Goal: Information Seeking & Learning: Learn about a topic

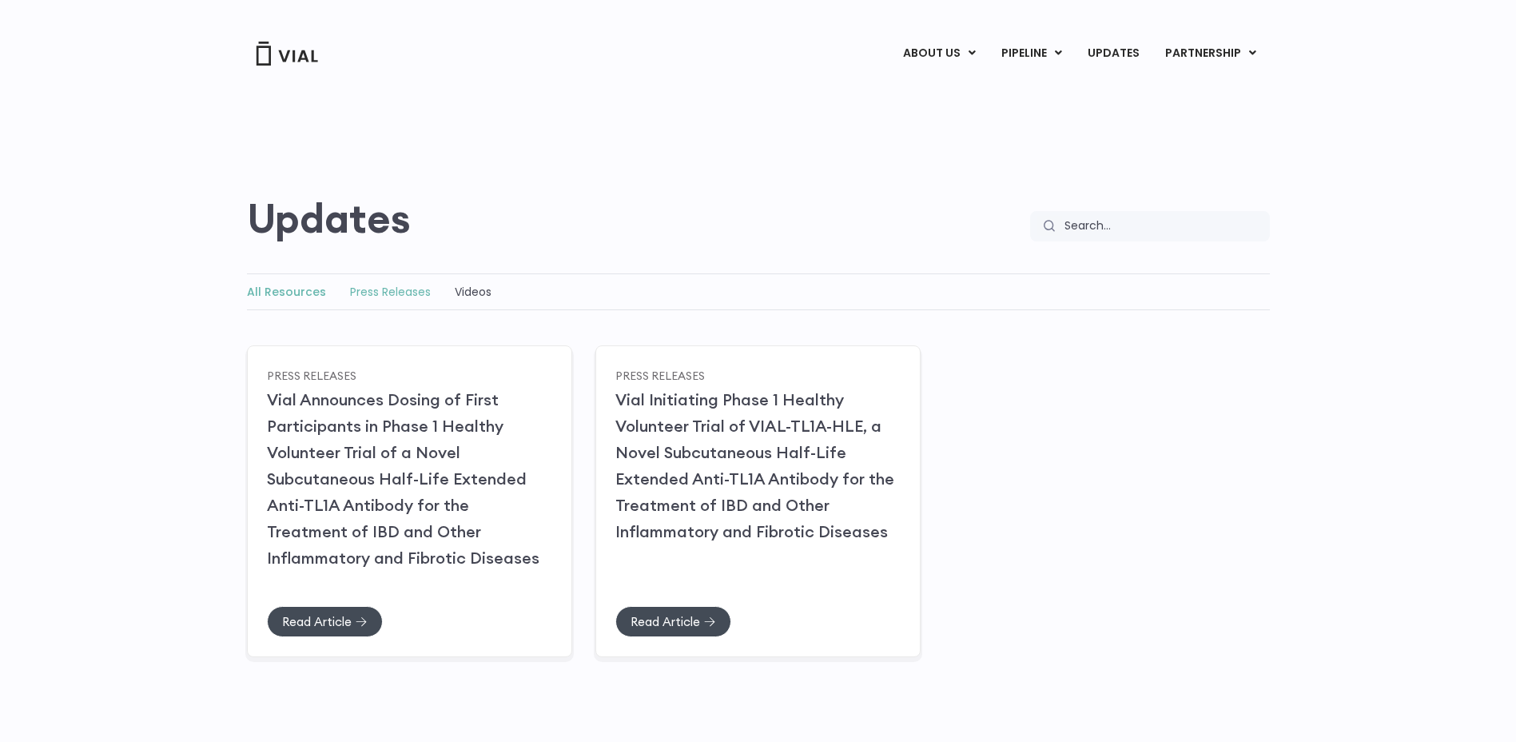
click at [380, 295] on link "Press Releases" at bounding box center [390, 292] width 81 height 16
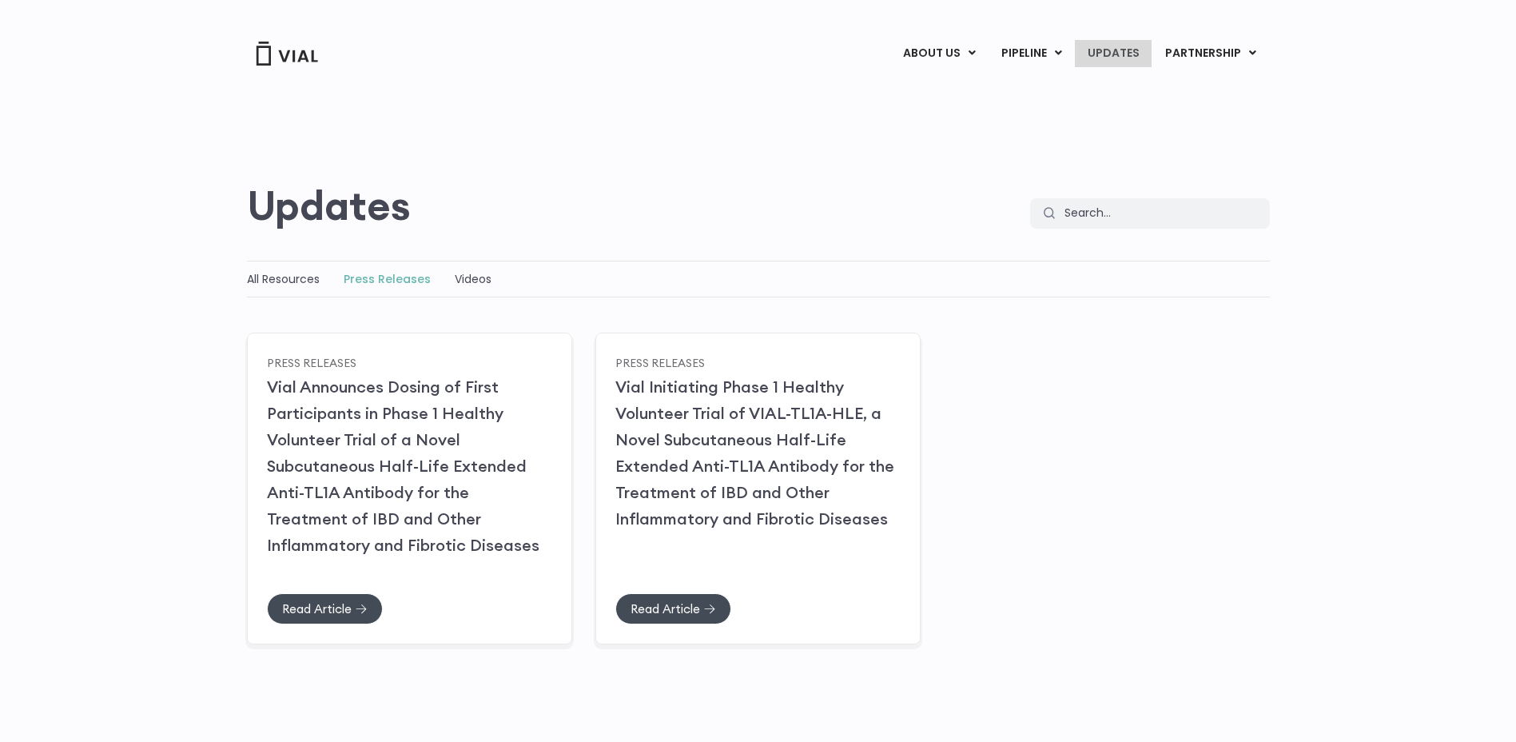
click at [1114, 53] on link "UPDATES" at bounding box center [1113, 53] width 77 height 27
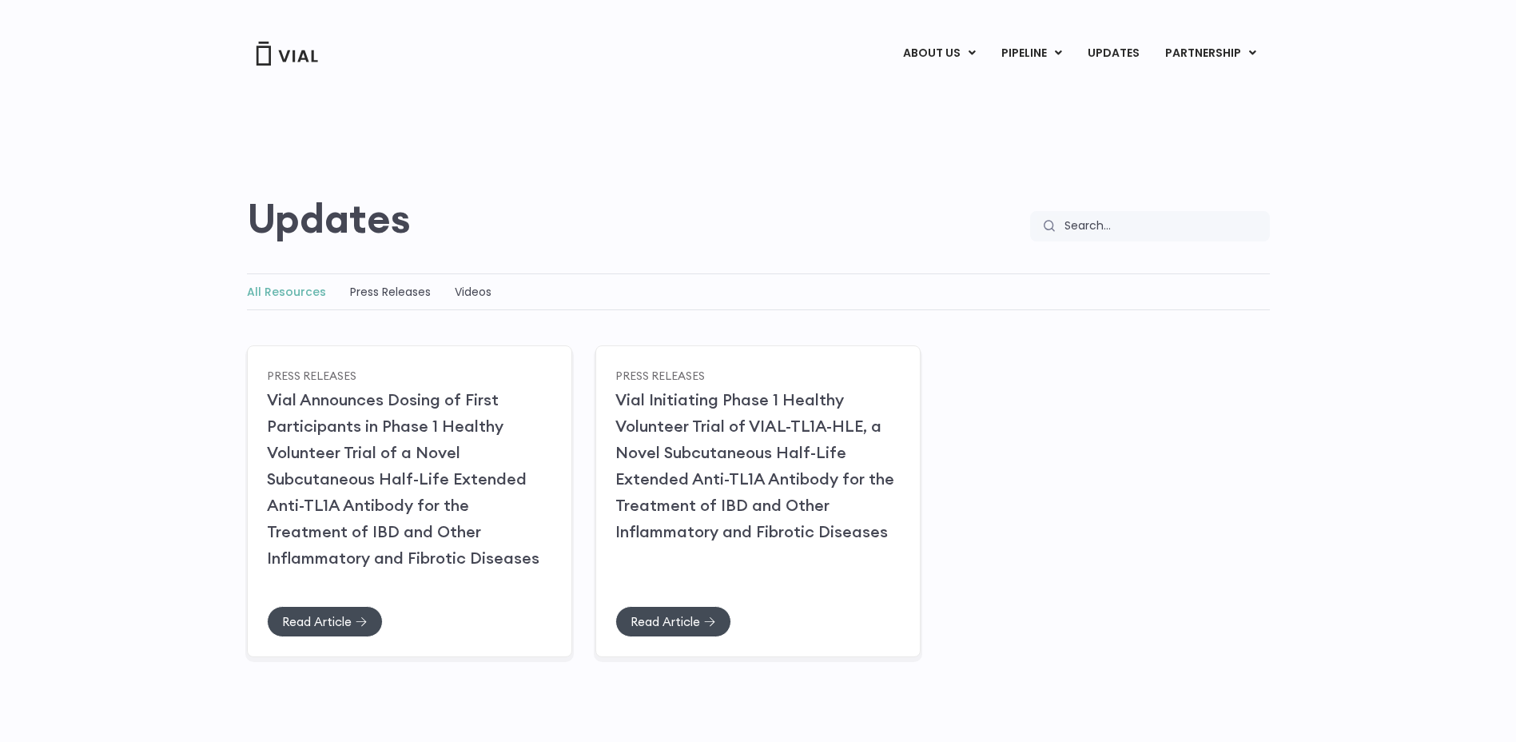
click at [1307, 440] on div "All Resources Press Releases Videos All Resources Press Releases Videos All Res…" at bounding box center [758, 463] width 1516 height 380
